Goal: Find specific page/section: Find specific page/section

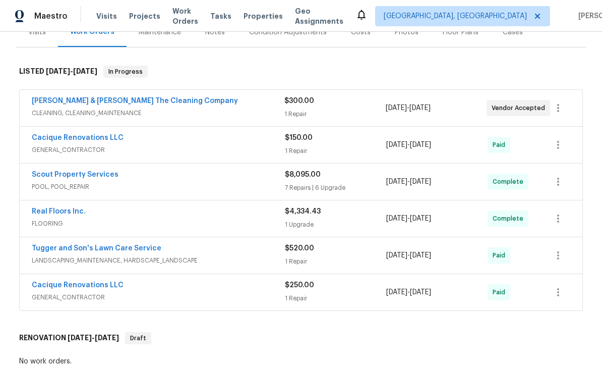
scroll to position [126, 0]
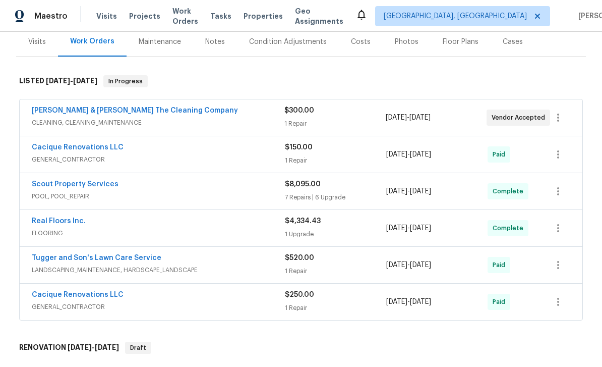
click at [61, 187] on link "Scout Property Services" at bounding box center [75, 184] width 87 height 7
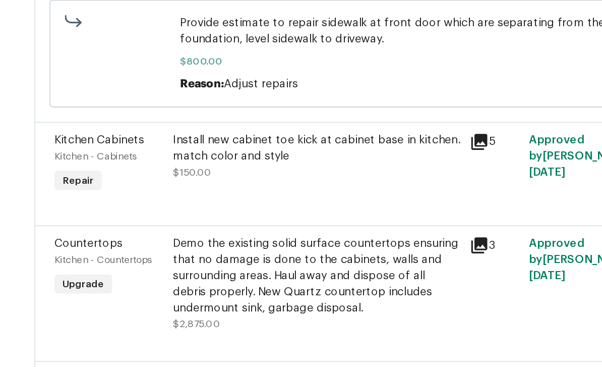
scroll to position [247, 0]
click at [427, 217] on div "Approved by David Dickinson on 9/5/2025" at bounding box center [464, 250] width 75 height 67
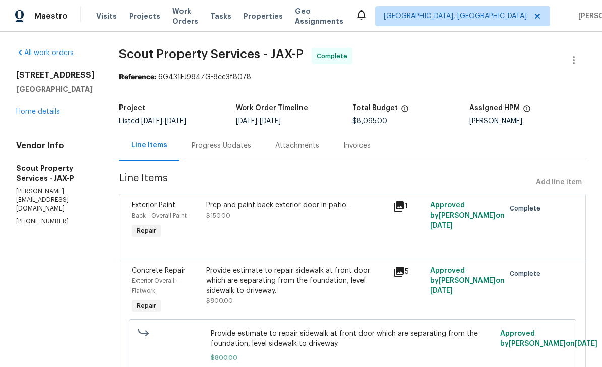
scroll to position [0, 0]
click at [38, 115] on link "Home details" at bounding box center [38, 111] width 44 height 7
